Goal: Transaction & Acquisition: Purchase product/service

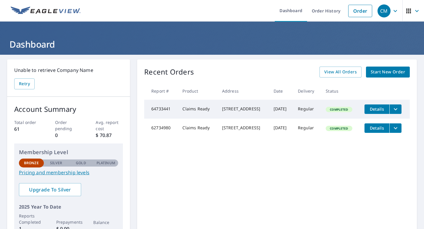
click at [392, 13] on icon "button" at bounding box center [395, 10] width 7 height 7
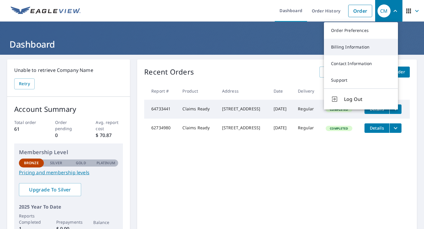
click at [359, 46] on link "Billing Information" at bounding box center [361, 47] width 74 height 17
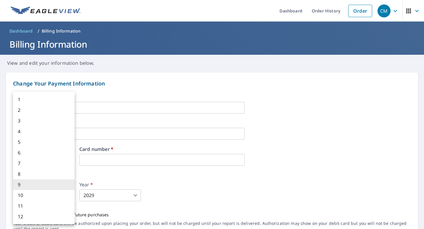
click at [62, 195] on body "CM CM Dashboard Order History Order CM Dashboard / Billing Information Billing …" at bounding box center [212, 114] width 424 height 229
click at [49, 134] on li "4" at bounding box center [44, 131] width 62 height 11
type input "4"
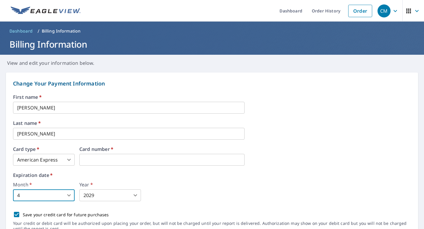
click at [89, 193] on body "CM CM Dashboard Order History Order CM Dashboard / Billing Information Billing …" at bounding box center [212, 114] width 424 height 229
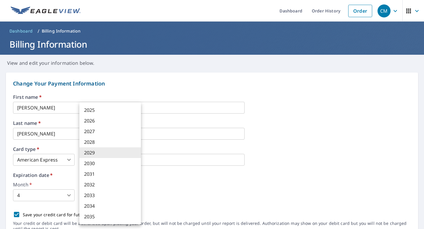
click at [95, 165] on li "2030" at bounding box center [110, 163] width 62 height 11
type input "2030"
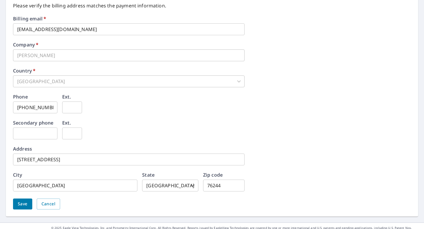
scroll to position [273, 0]
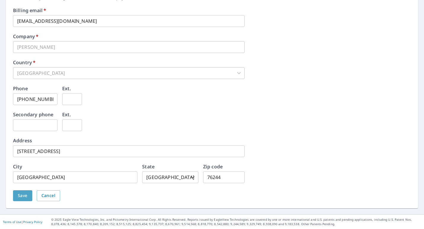
click at [25, 195] on span "Save" at bounding box center [23, 195] width 10 height 7
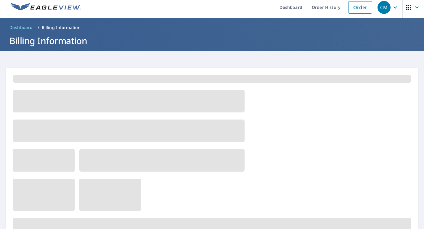
scroll to position [0, 0]
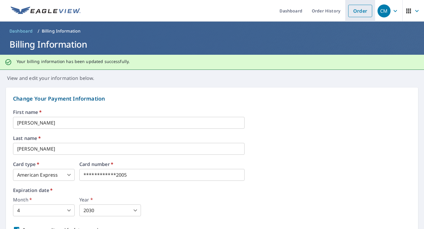
click at [361, 14] on link "Order" at bounding box center [361, 11] width 24 height 12
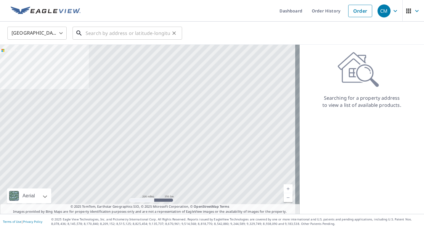
click at [142, 34] on input "text" at bounding box center [128, 33] width 84 height 17
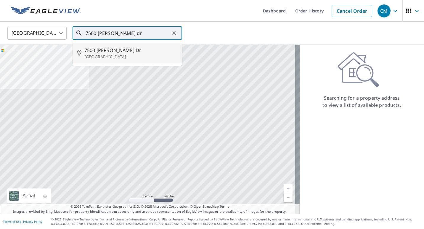
click at [130, 52] on span "7500 [PERSON_NAME] Dr" at bounding box center [130, 50] width 93 height 7
type input "[STREET_ADDRESS][PERSON_NAME]"
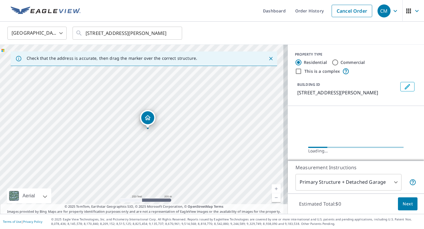
click at [273, 187] on link "Current Level 17, Zoom In" at bounding box center [276, 189] width 9 height 9
click at [273, 187] on link "Current Level 17.825096504444872, Zoom In" at bounding box center [276, 189] width 9 height 9
click at [273, 187] on link "Current Level 18.42739893885323, Zoom In Disabled" at bounding box center [276, 189] width 9 height 9
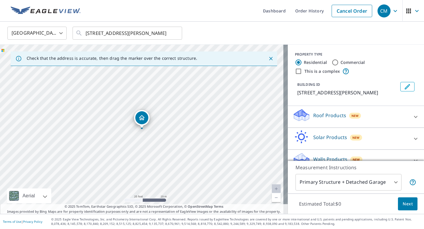
click at [413, 121] on icon at bounding box center [416, 117] width 7 height 7
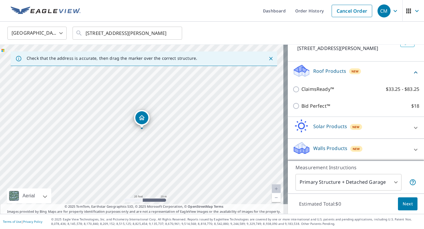
scroll to position [52, 0]
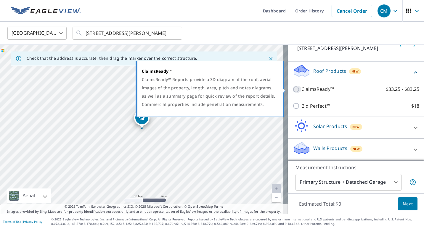
click at [293, 89] on input "ClaimsReady™ $33.25 - $83.25" at bounding box center [297, 89] width 9 height 7
checkbox input "true"
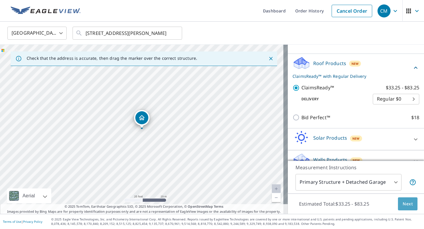
click at [406, 203] on span "Next" at bounding box center [408, 204] width 10 height 7
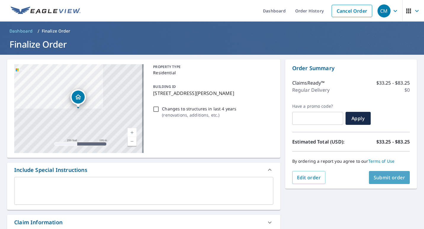
click at [380, 178] on span "Submit order" at bounding box center [390, 178] width 32 height 7
